Goal: Transaction & Acquisition: Purchase product/service

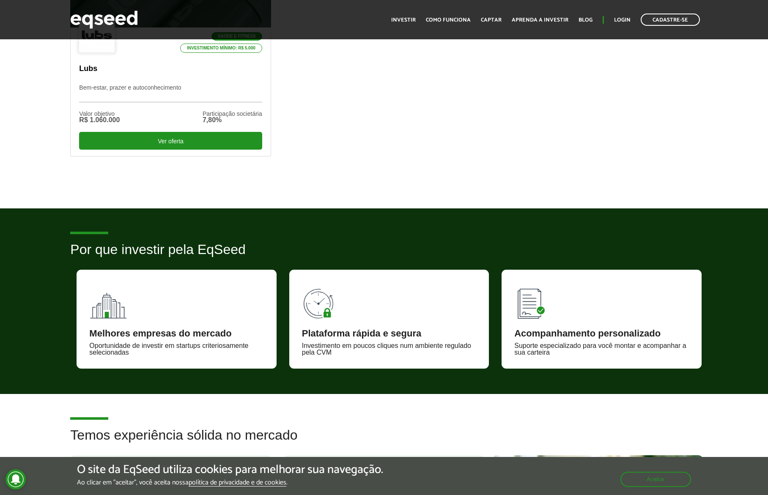
scroll to position [52, 0]
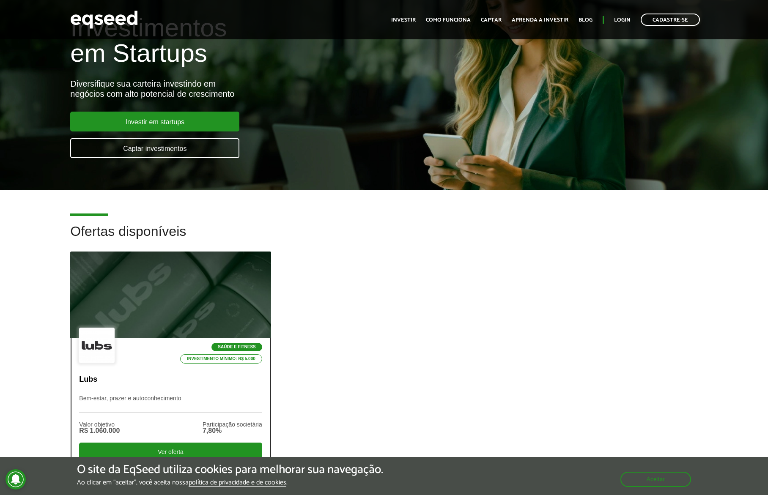
click at [129, 358] on div "Saúde e Fitness Investimento mínimo: R$ 5.000" at bounding box center [170, 346] width 183 height 37
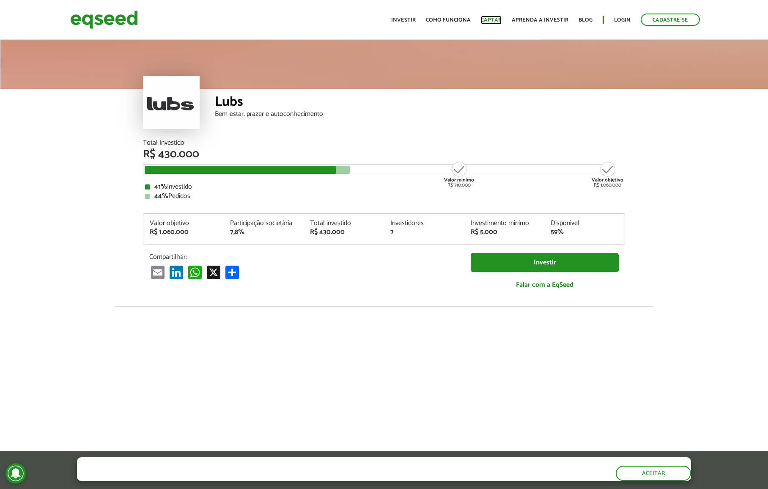
click at [493, 21] on link "Captar" at bounding box center [491, 19] width 21 height 5
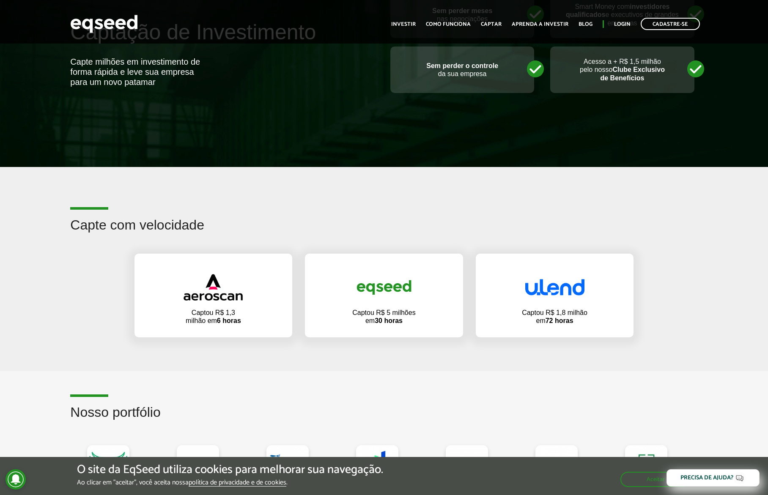
scroll to position [263, 0]
